Goal: Navigation & Orientation: Find specific page/section

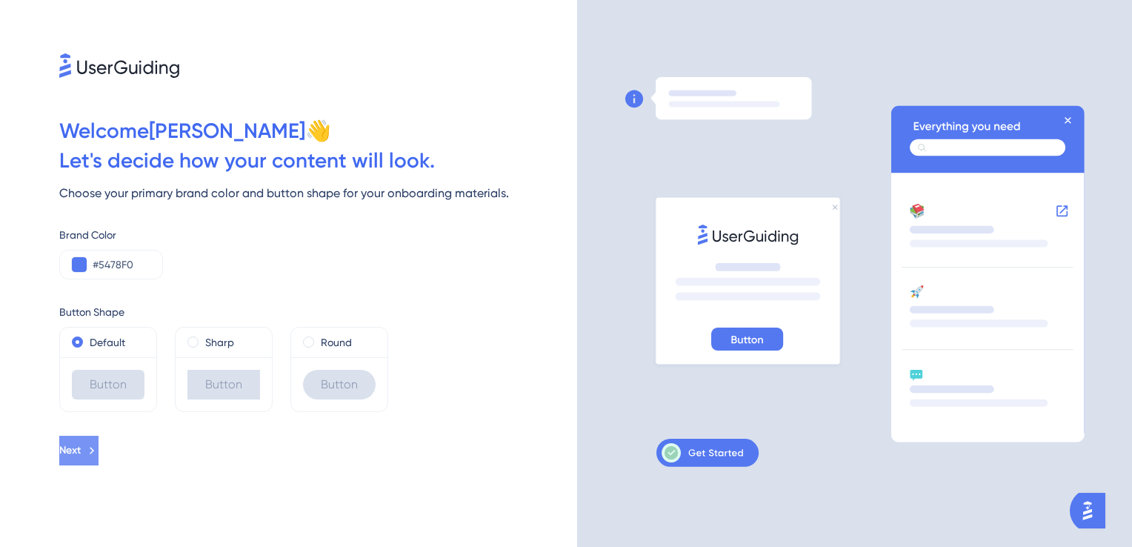
click at [81, 446] on span "Next" at bounding box center [69, 451] width 21 height 18
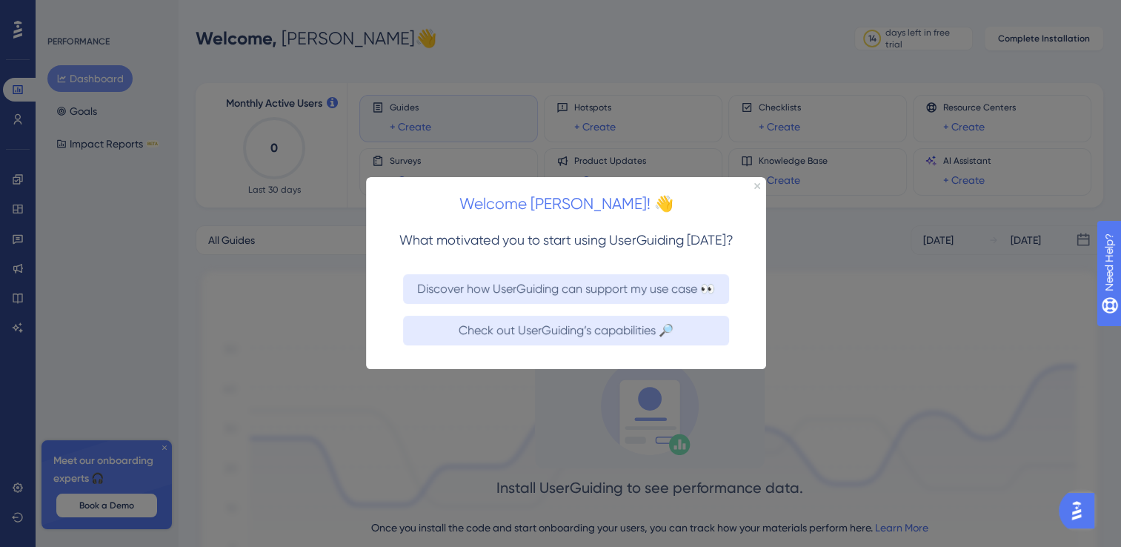
click at [337, 390] on div at bounding box center [560, 273] width 1121 height 547
click at [417, 376] on div at bounding box center [560, 273] width 1121 height 547
click at [757, 186] on icon "Close Preview" at bounding box center [757, 186] width 6 height 6
